Goal: Information Seeking & Learning: Learn about a topic

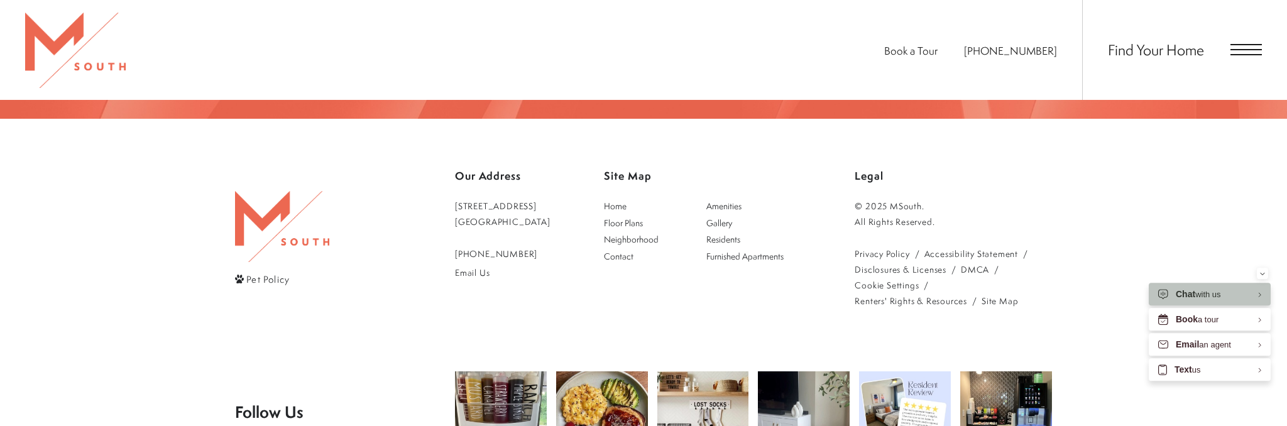
scroll to position [2628, 0]
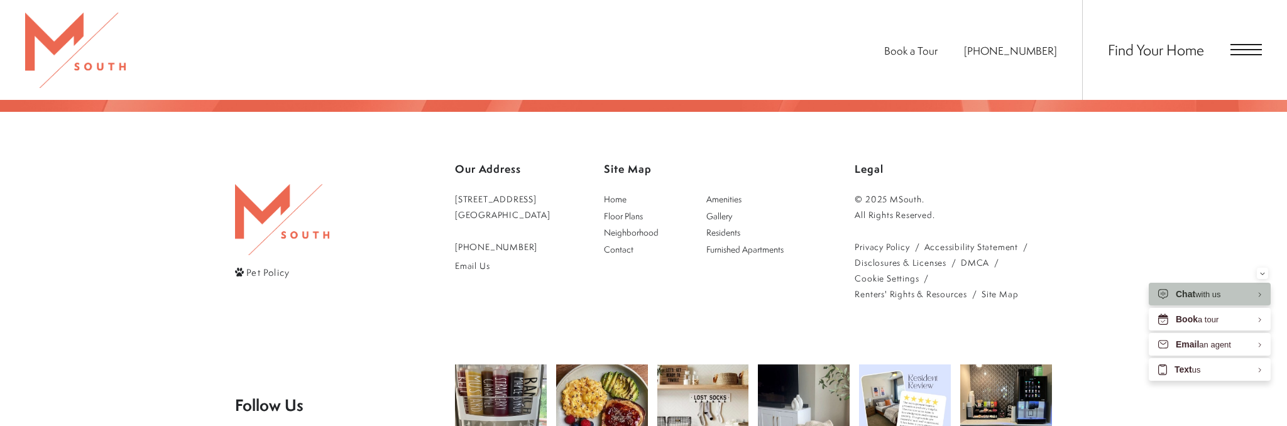
click at [263, 265] on span "Pet Policy" at bounding box center [267, 271] width 43 height 13
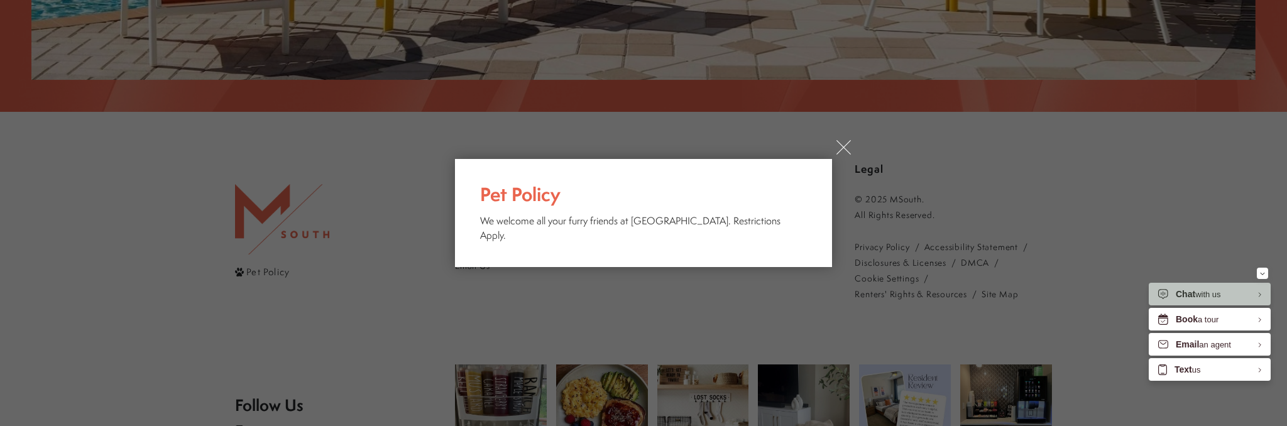
click at [842, 153] on link "×" at bounding box center [843, 147] width 14 height 14
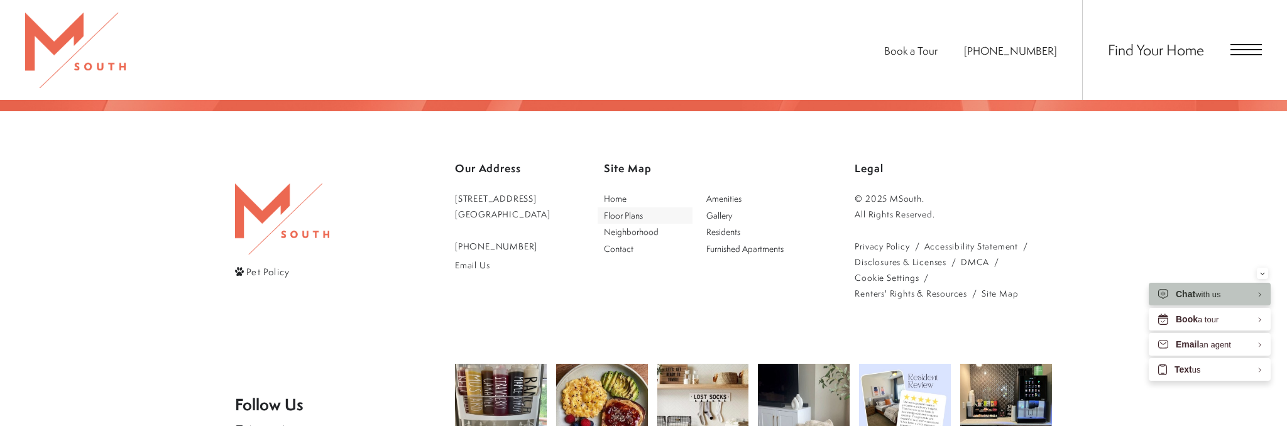
click at [643, 209] on span "Floor Plans" at bounding box center [623, 215] width 39 height 12
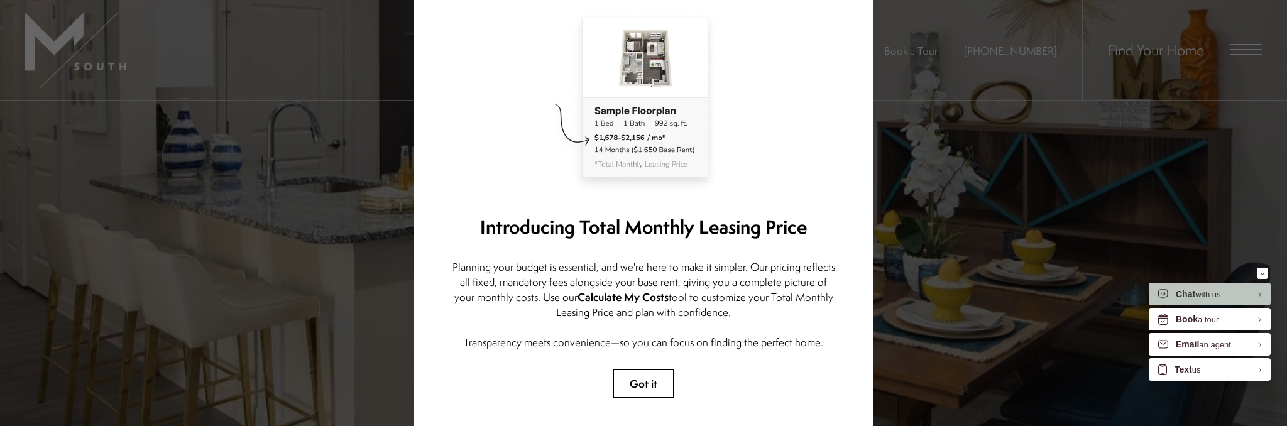
scroll to position [144, 0]
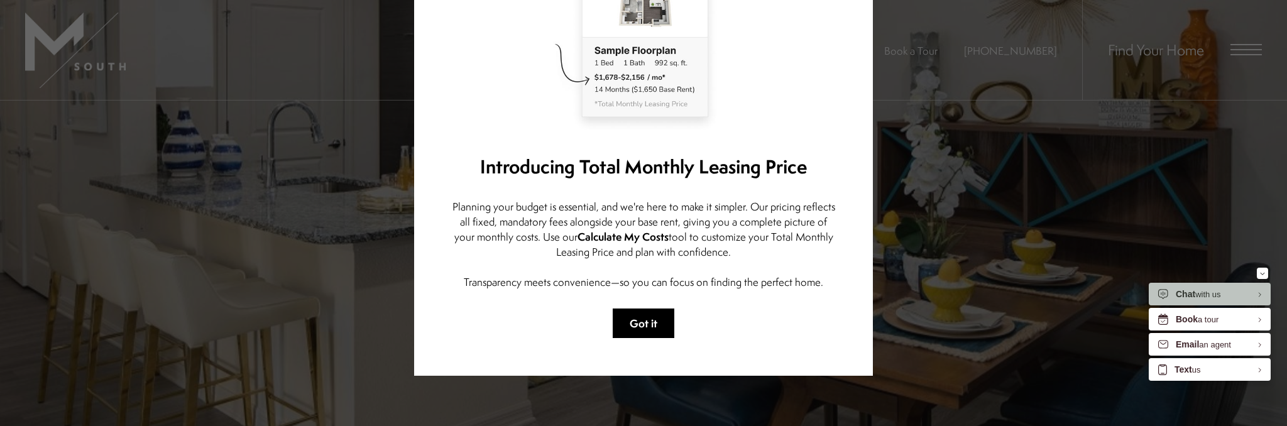
click at [652, 311] on button "Got it" at bounding box center [644, 323] width 62 height 30
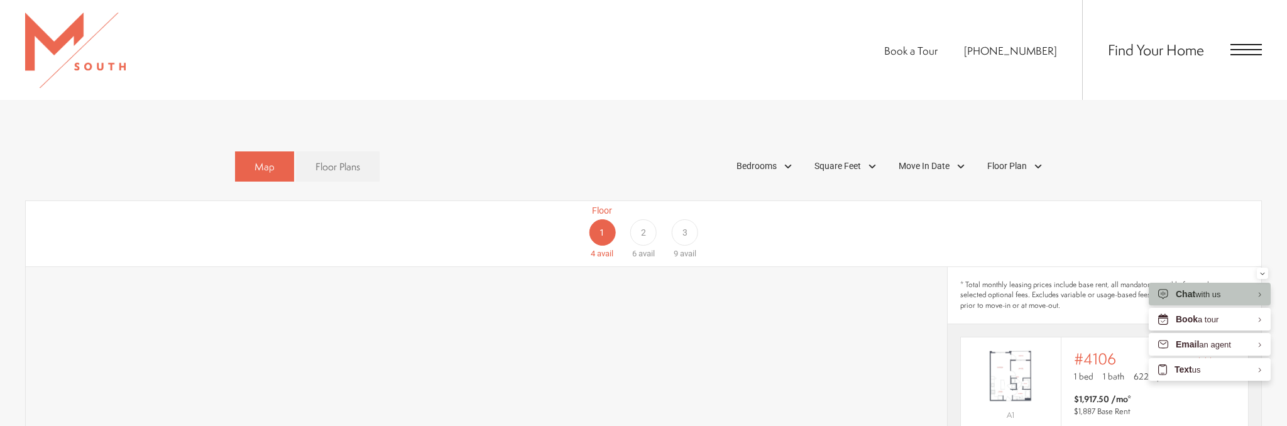
scroll to position [729, 0]
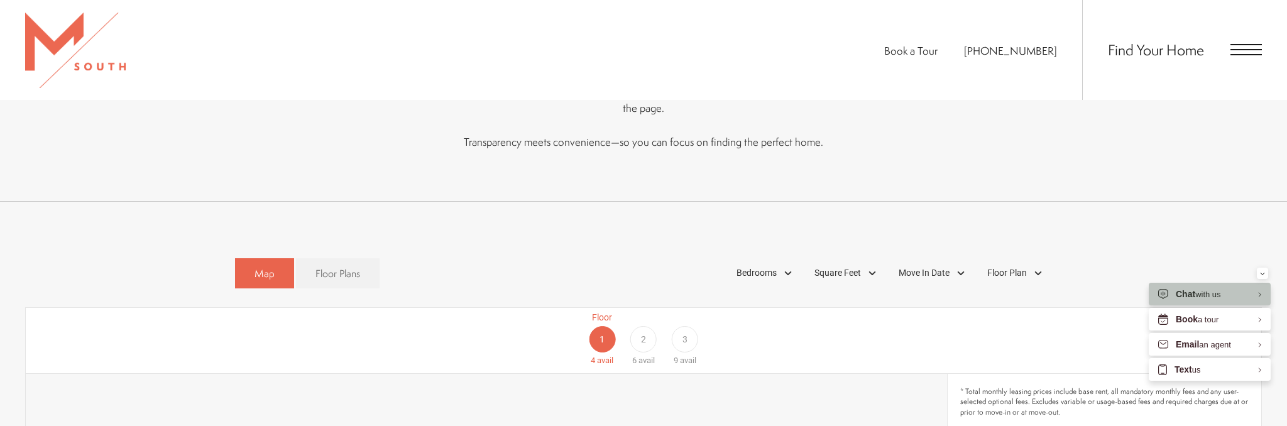
click at [641, 327] on div "2" at bounding box center [643, 339] width 26 height 26
click at [589, 326] on div "1" at bounding box center [602, 339] width 26 height 26
click at [774, 263] on div "Bedrooms" at bounding box center [766, 273] width 72 height 21
click at [754, 324] on span "2 Bedroom" at bounding box center [742, 331] width 63 height 14
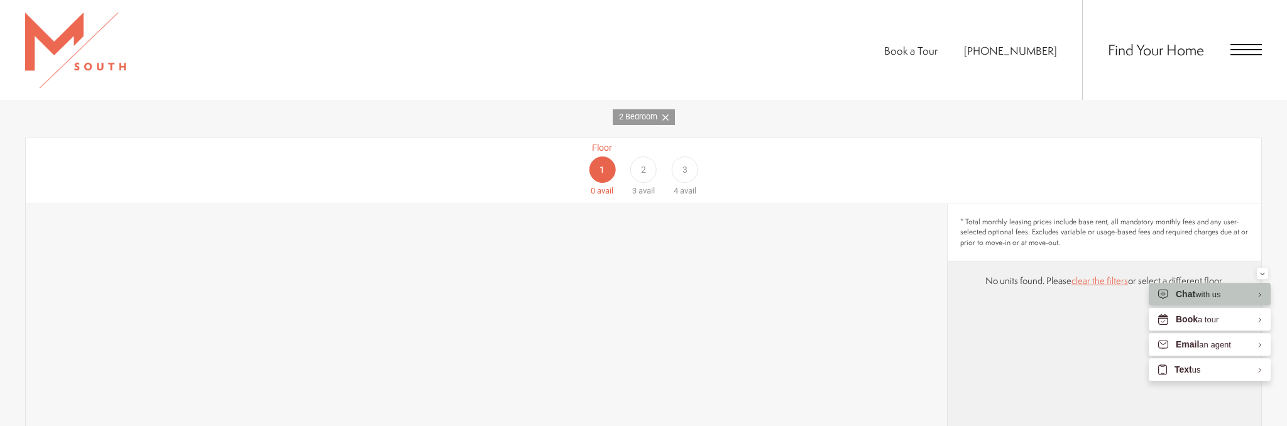
scroll to position [929, 0]
click at [650, 155] on div "2" at bounding box center [643, 168] width 26 height 26
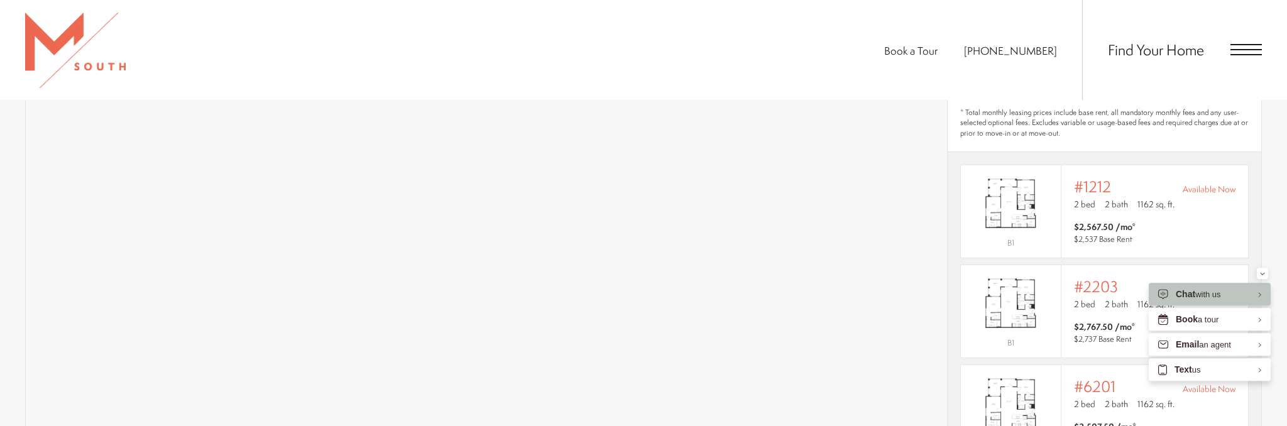
scroll to position [1061, 0]
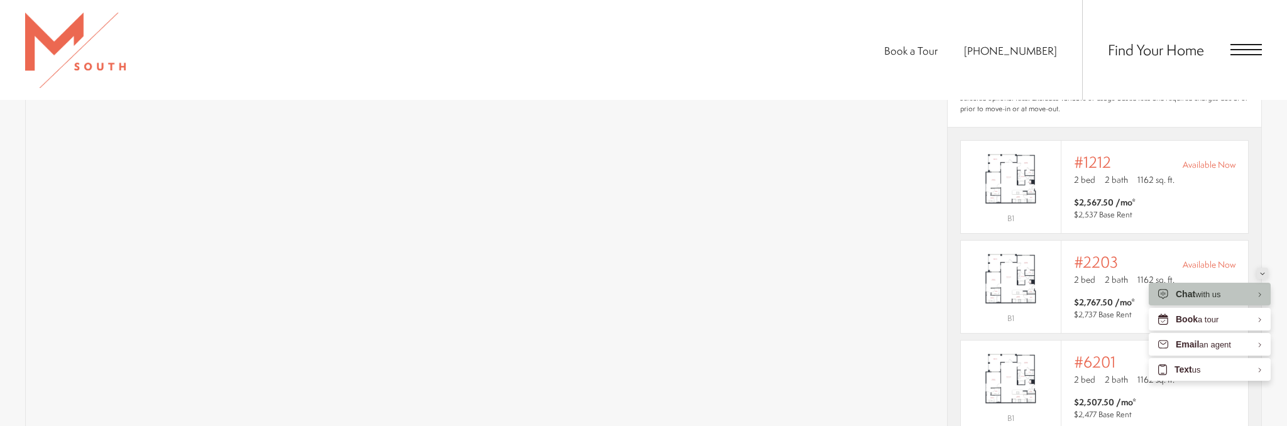
click at [1267, 273] on button "Minimize" at bounding box center [1261, 273] width 11 height 11
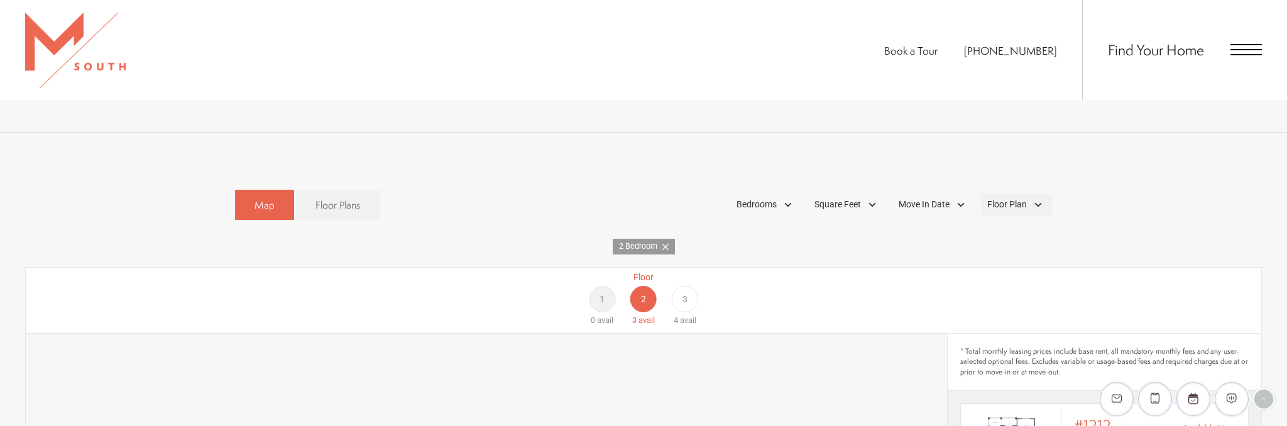
scroll to position [796, 0]
click at [699, 280] on div "Floor 3 4 avail" at bounding box center [684, 301] width 41 height 56
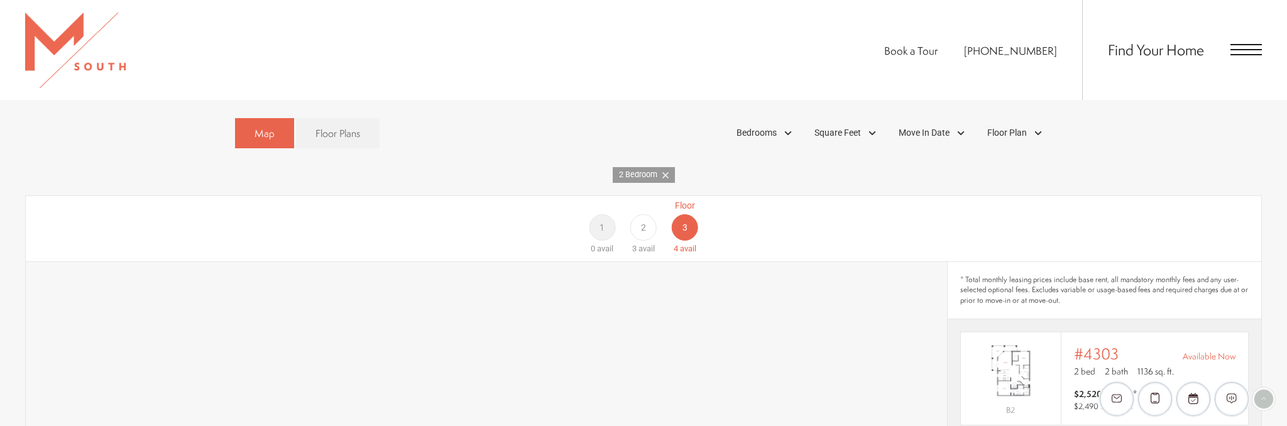
scroll to position [862, 0]
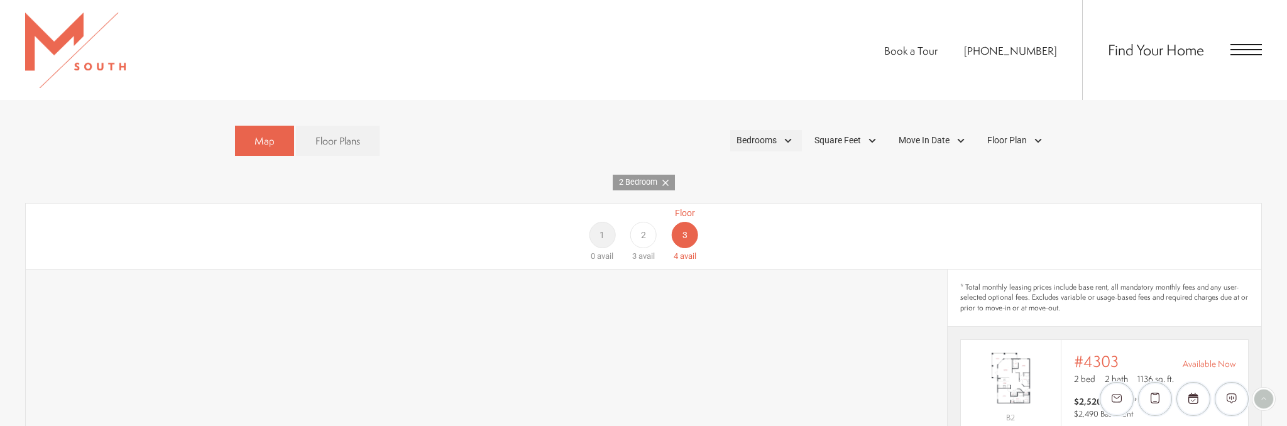
click at [765, 134] on span "Bedrooms" at bounding box center [756, 140] width 40 height 13
click at [720, 192] on span "2 Bedroom" at bounding box center [742, 199] width 63 height 14
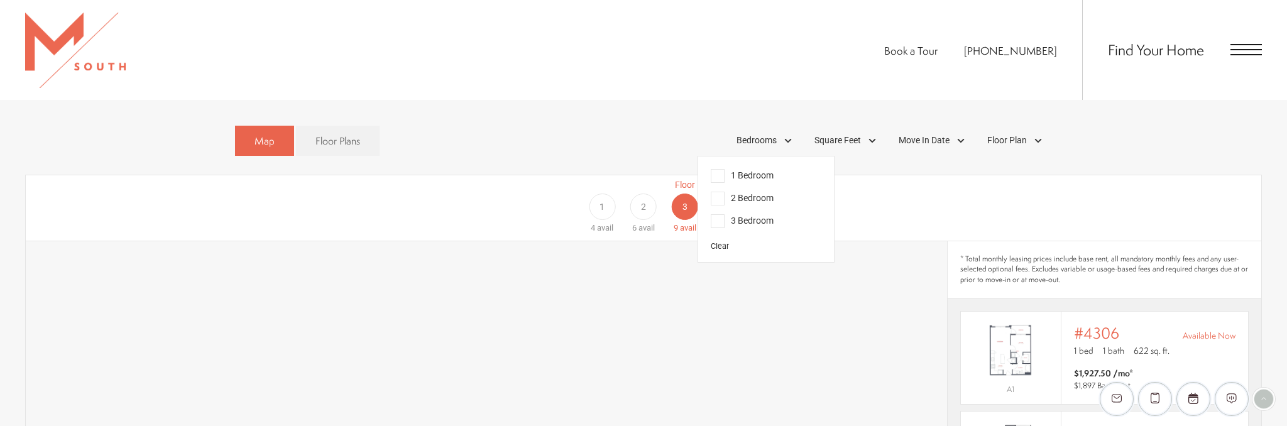
click at [721, 214] on span "3 Bedroom" at bounding box center [742, 221] width 63 height 14
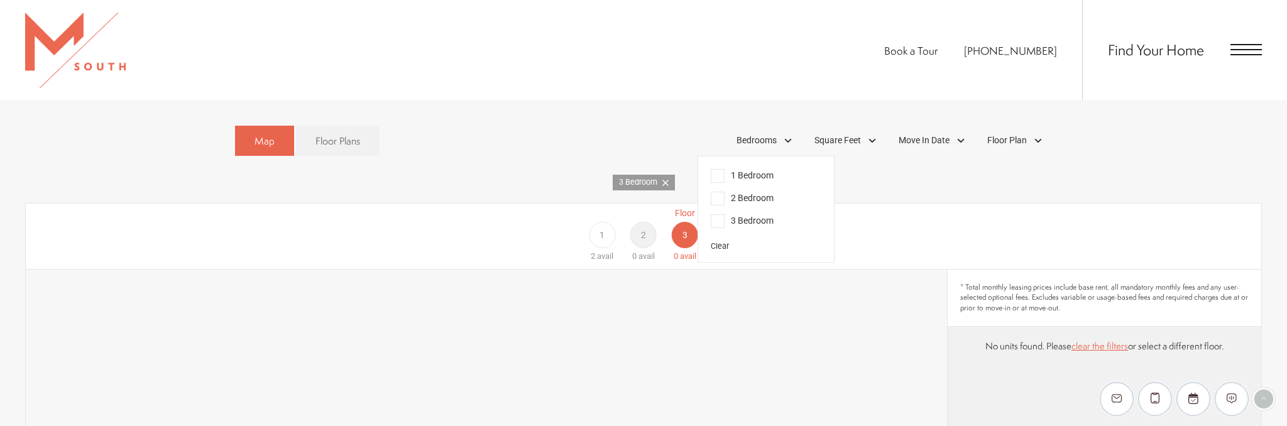
click at [611, 222] on div "1" at bounding box center [602, 235] width 26 height 26
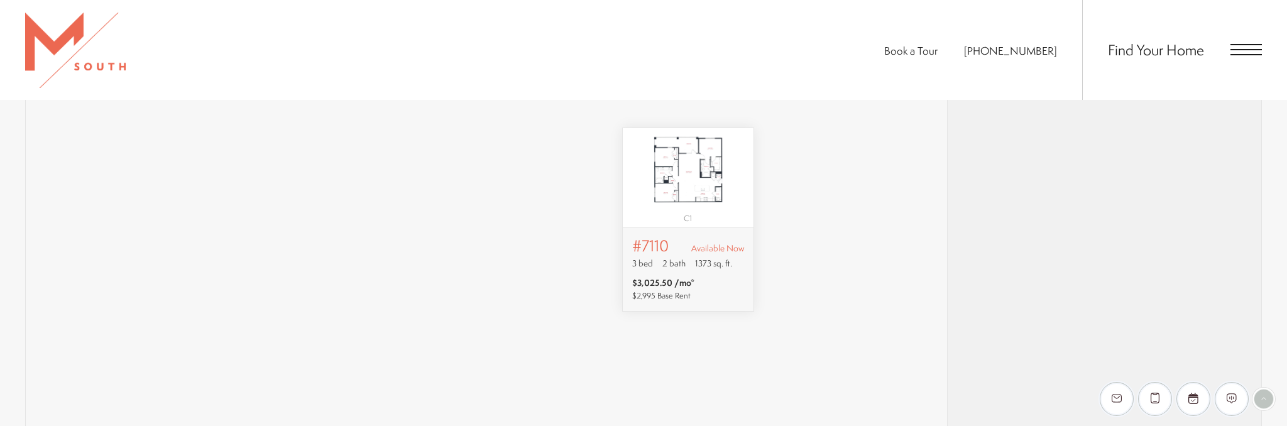
scroll to position [0, 0]
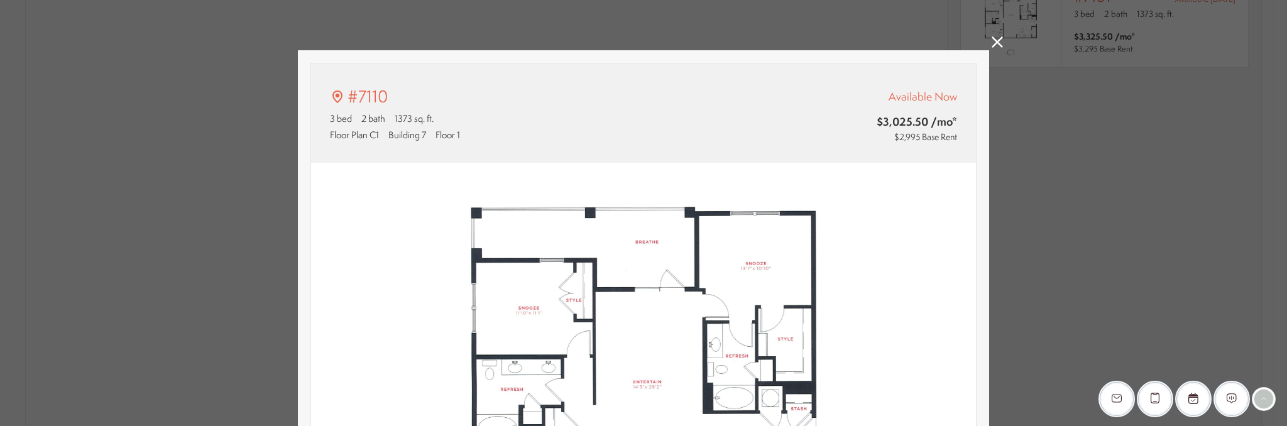
type input "**********"
click at [1000, 41] on icon at bounding box center [996, 41] width 11 height 11
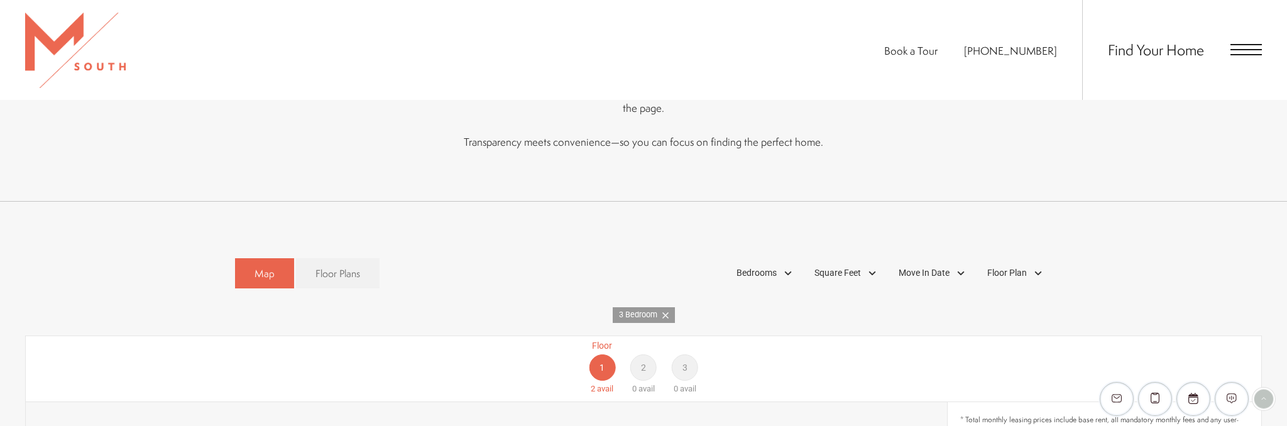
scroll to position [597, 0]
